Goal: Task Accomplishment & Management: Manage account settings

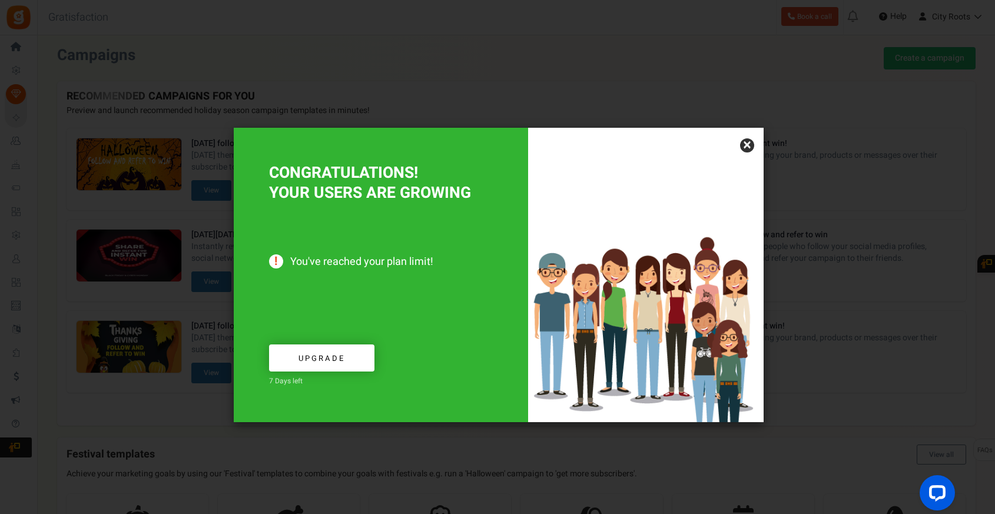
click at [742, 145] on link "×" at bounding box center [747, 145] width 14 height 14
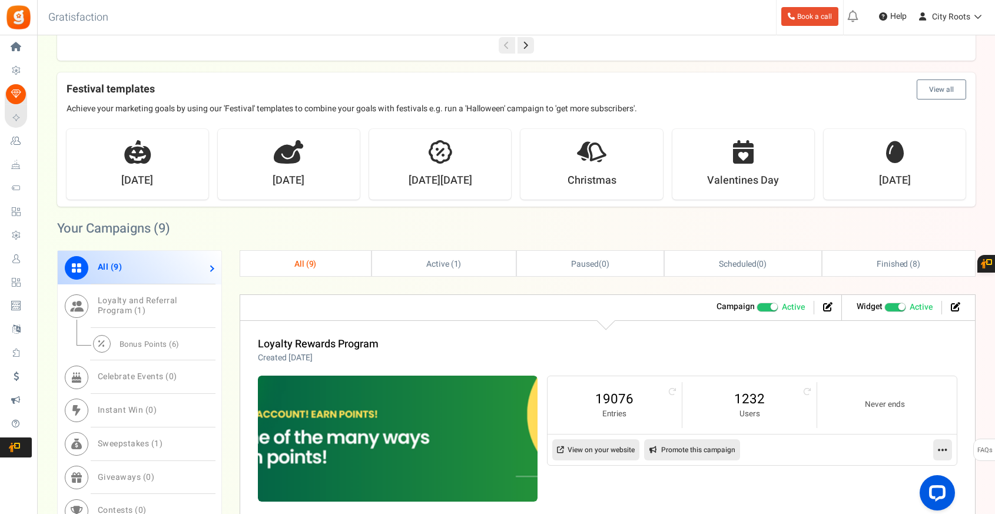
scroll to position [294, 0]
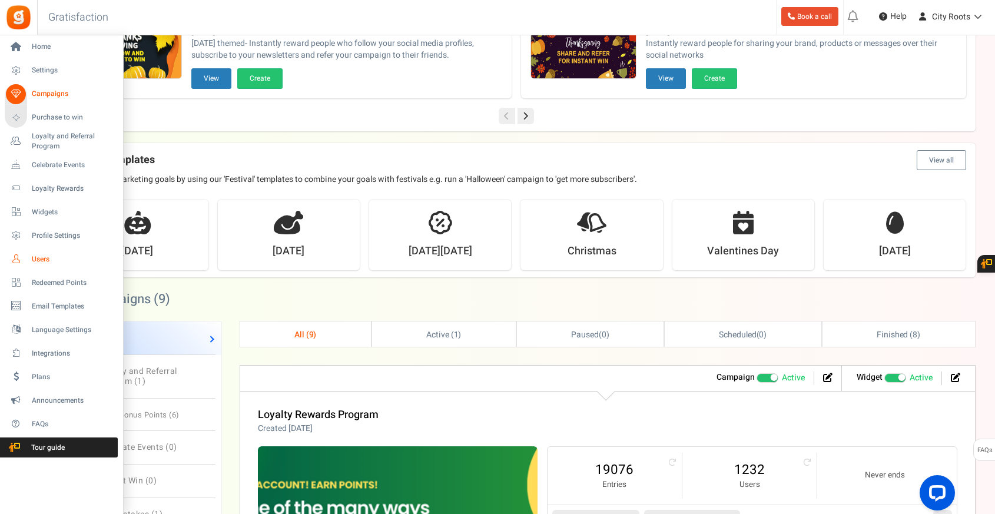
click at [42, 261] on span "Users" at bounding box center [73, 259] width 82 height 10
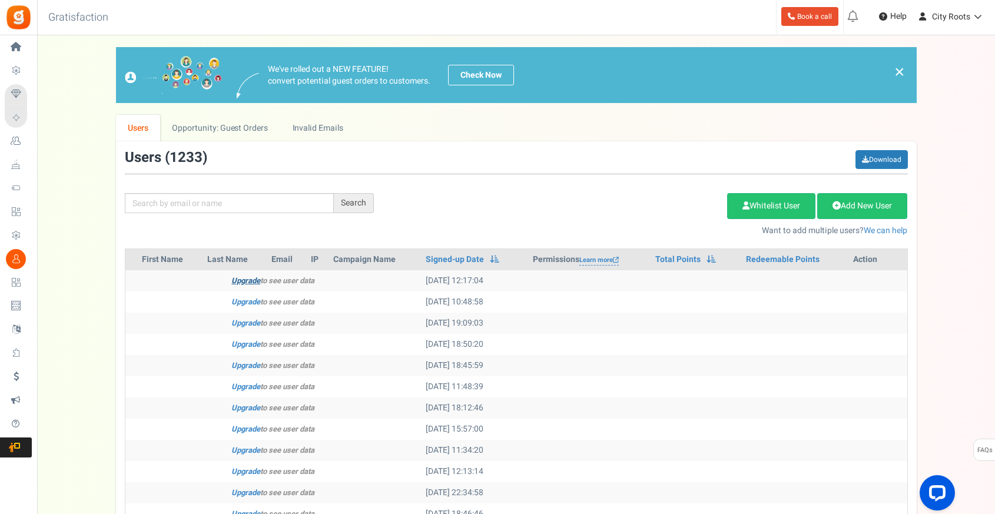
click at [250, 283] on link "Upgrade" at bounding box center [245, 280] width 29 height 11
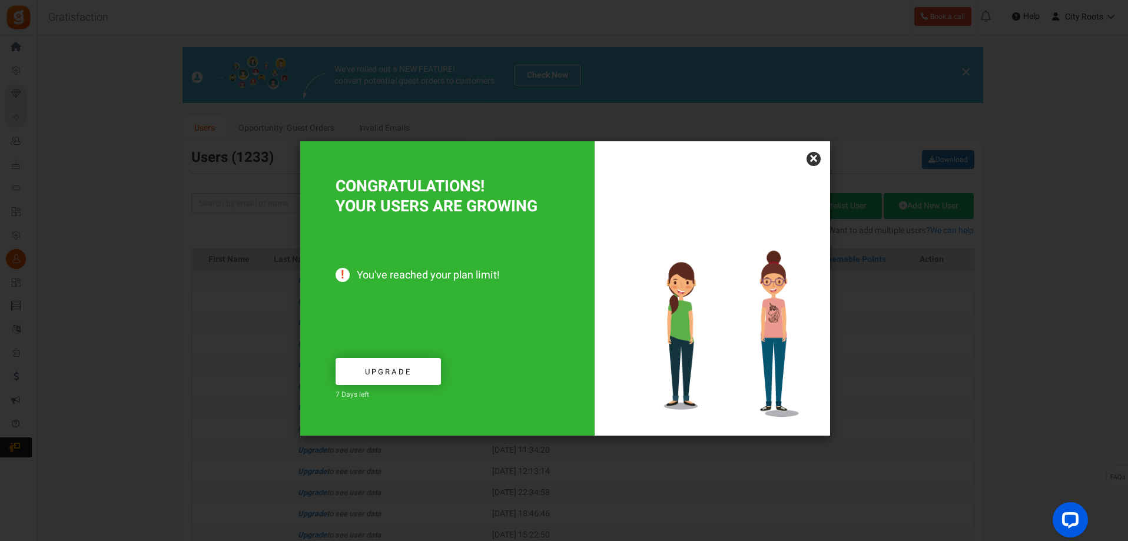
click at [819, 152] on div at bounding box center [711, 288] width 235 height 294
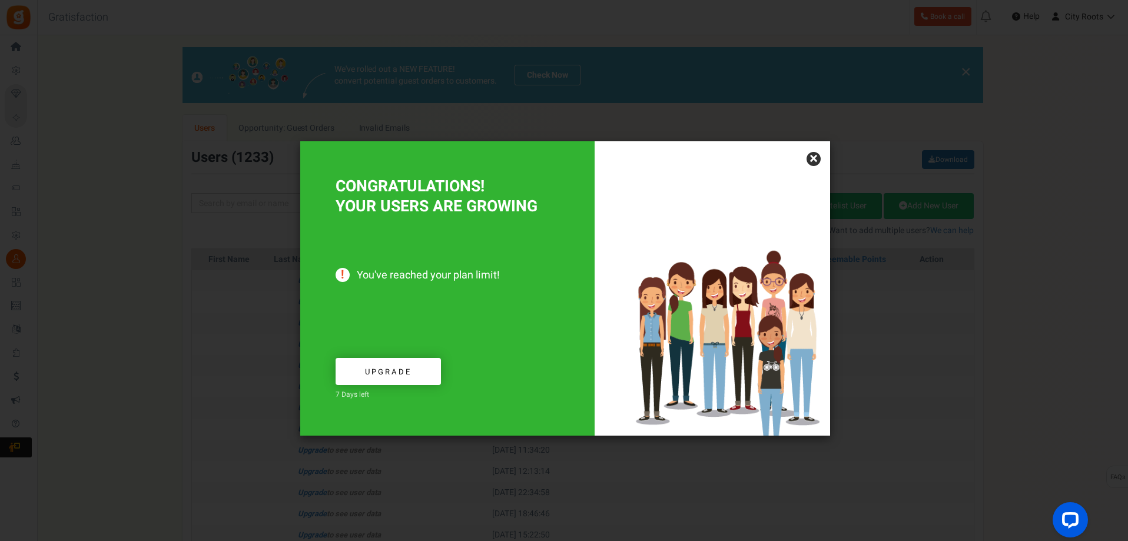
click at [818, 157] on link "×" at bounding box center [813, 159] width 14 height 14
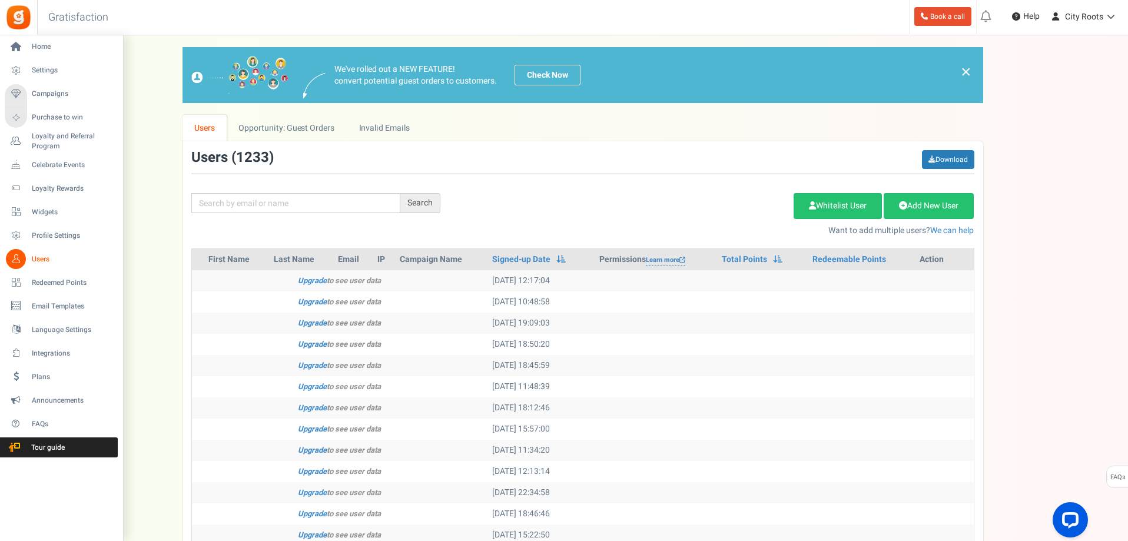
click at [55, 263] on span "Users" at bounding box center [73, 259] width 82 height 10
